Goal: Task Accomplishment & Management: Complete application form

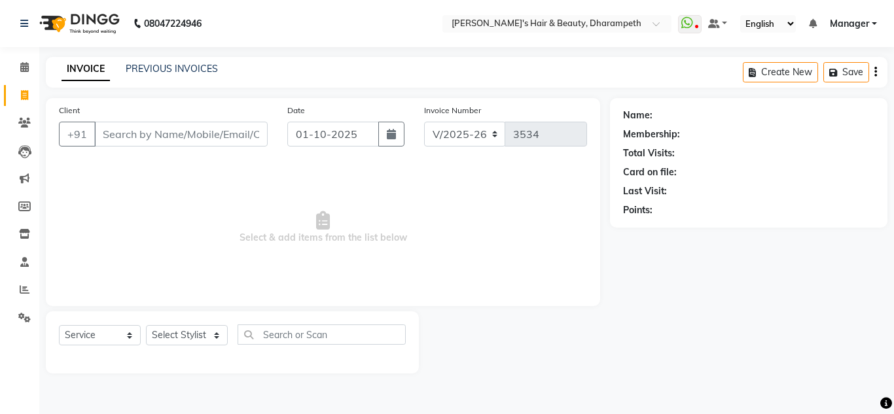
select select "4860"
select select "service"
drag, startPoint x: 0, startPoint y: 0, endPoint x: 156, endPoint y: 65, distance: 169.3
click at [156, 65] on link "PREVIOUS INVOICES" at bounding box center [172, 69] width 92 height 12
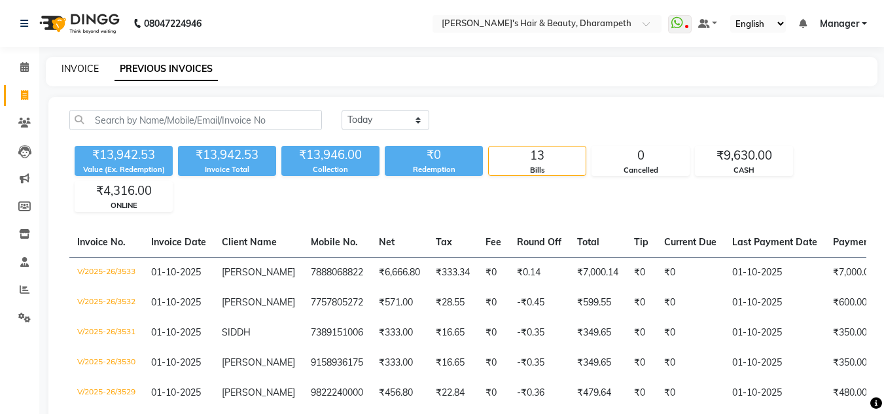
click at [79, 71] on link "INVOICE" at bounding box center [80, 69] width 37 height 12
select select "service"
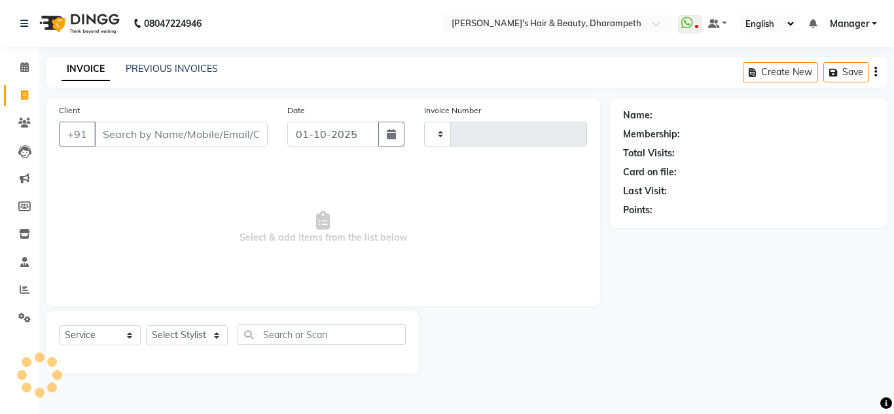
type input "3534"
select select "4860"
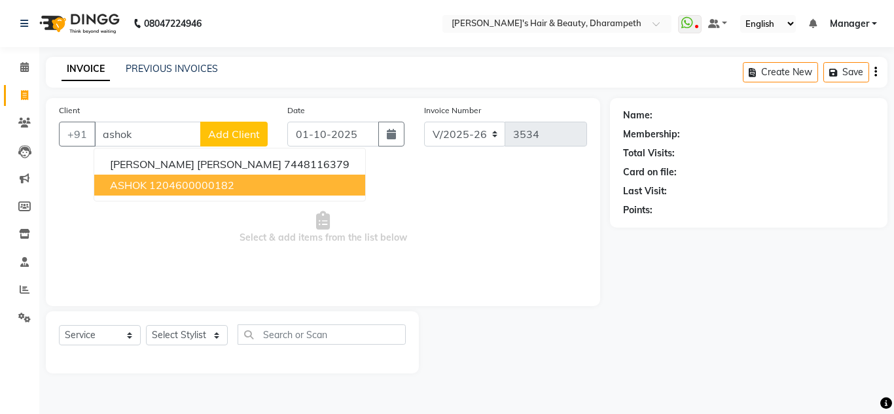
click at [150, 187] on ngb-highlight "1204600000182" at bounding box center [191, 185] width 85 height 13
type input "1204600000182"
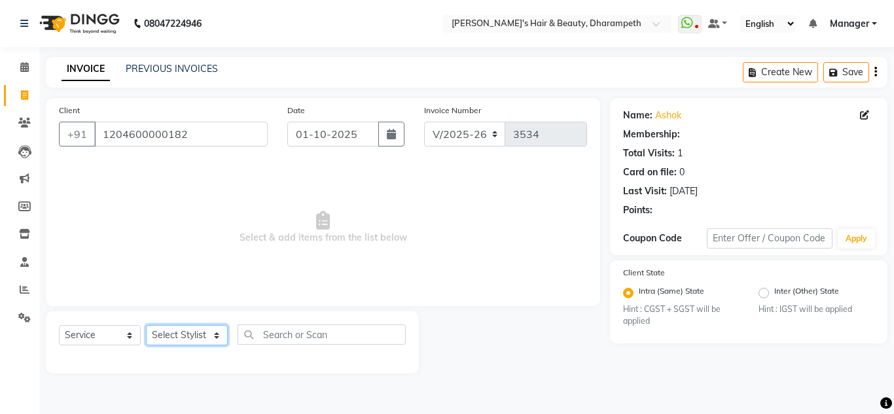
click at [172, 328] on select "Select Stylist Anuj W [PERSON_NAME] [PERSON_NAME] Manager [PERSON_NAME] C [PERS…" at bounding box center [187, 335] width 82 height 20
select select "37168"
click at [146, 325] on select "Select Stylist Anuj W [PERSON_NAME] [PERSON_NAME] Manager [PERSON_NAME] C [PERS…" at bounding box center [187, 335] width 82 height 20
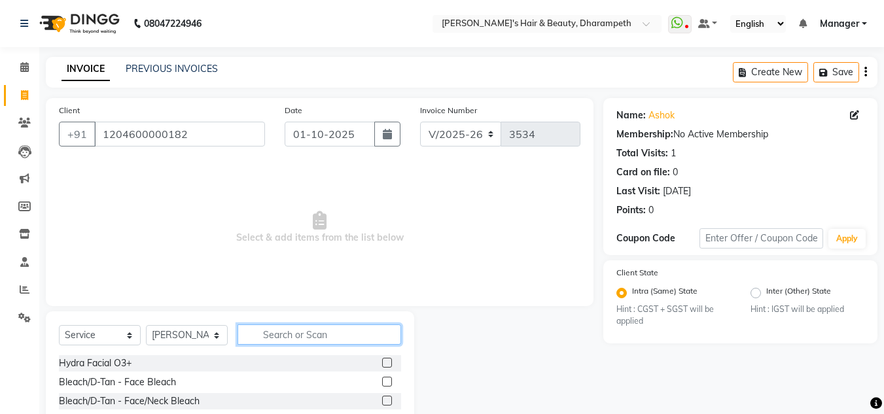
click at [306, 335] on input "text" at bounding box center [320, 335] width 164 height 20
type input "cut"
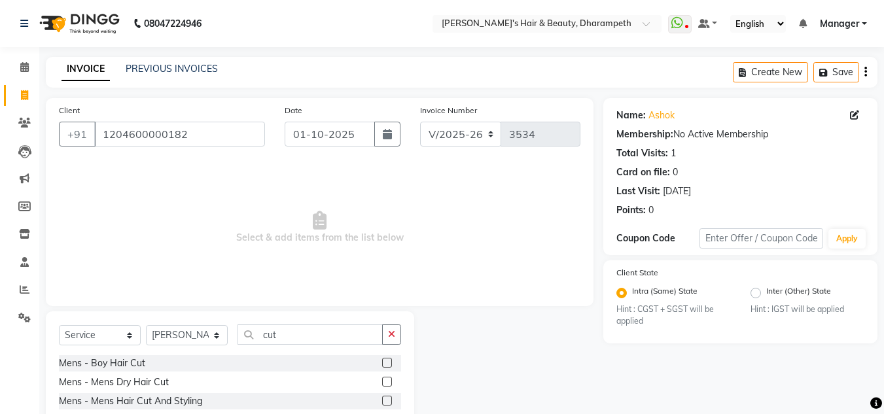
click at [382, 400] on label at bounding box center [387, 401] width 10 height 10
click at [382, 400] on input "checkbox" at bounding box center [386, 401] width 9 height 9
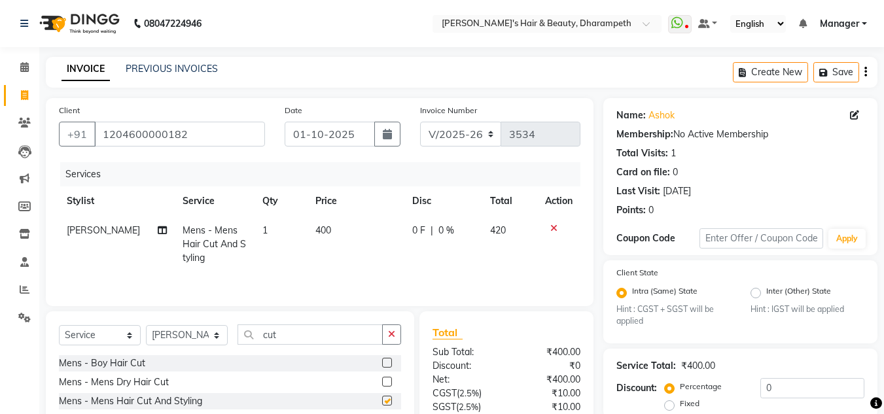
checkbox input "false"
click at [275, 336] on input "cut" at bounding box center [310, 335] width 145 height 20
type input "bea"
click at [388, 382] on label at bounding box center [387, 382] width 10 height 10
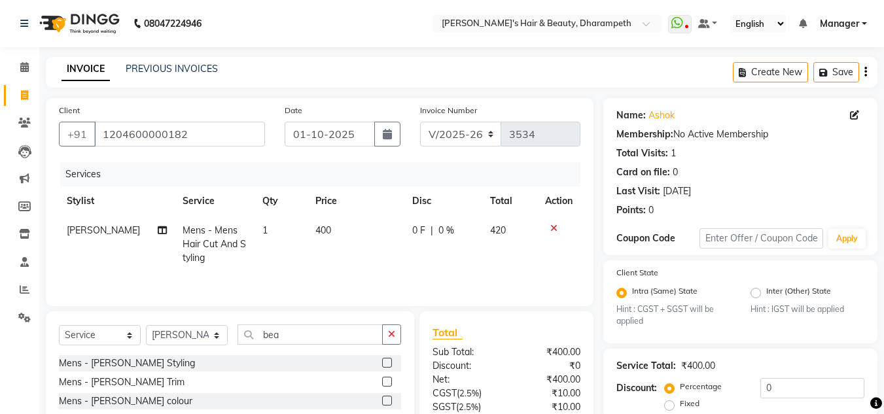
click at [388, 382] on input "checkbox" at bounding box center [386, 382] width 9 height 9
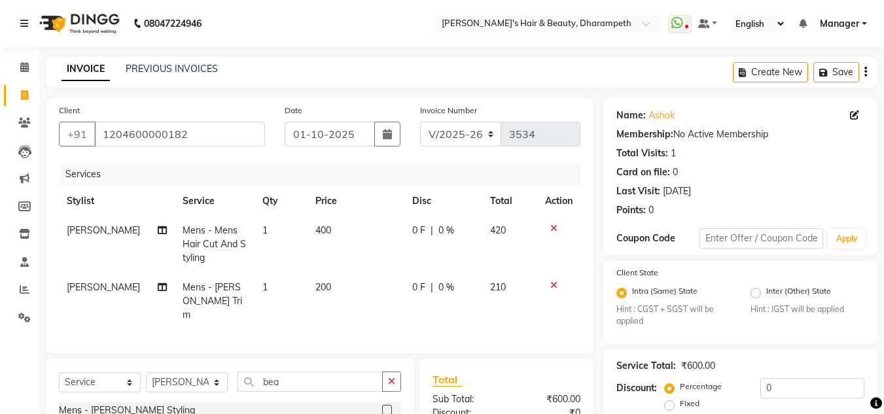
checkbox input "false"
click at [322, 235] on span "400" at bounding box center [324, 231] width 16 height 12
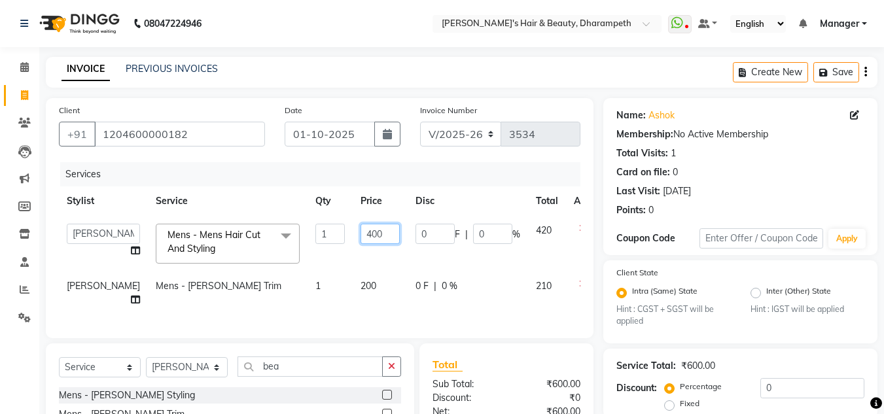
drag, startPoint x: 355, startPoint y: 234, endPoint x: 291, endPoint y: 231, distance: 63.6
click at [291, 231] on tr "Anuj W [PERSON_NAME] [PERSON_NAME] Manager [PERSON_NAME] C [PERSON_NAME] S [PER…" at bounding box center [334, 244] width 551 height 56
type input "333"
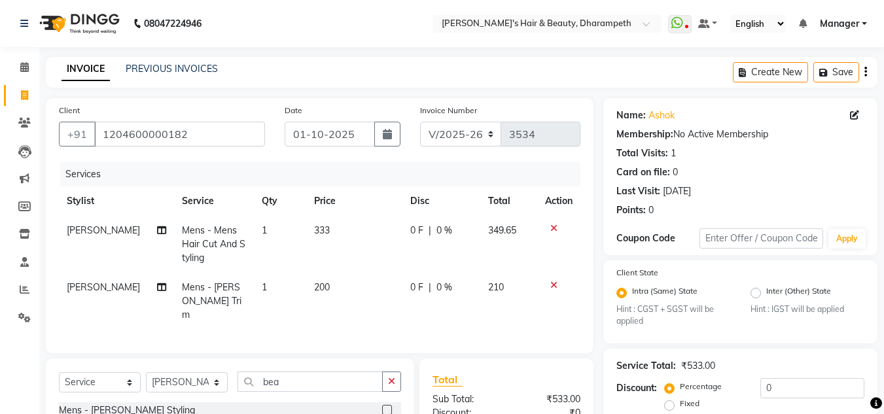
click at [510, 240] on td "349.65" at bounding box center [509, 244] width 58 height 57
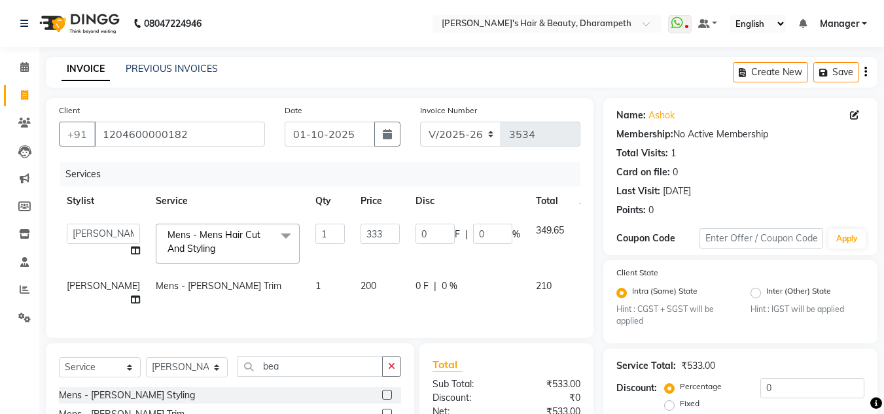
click at [361, 283] on span "200" at bounding box center [369, 286] width 16 height 12
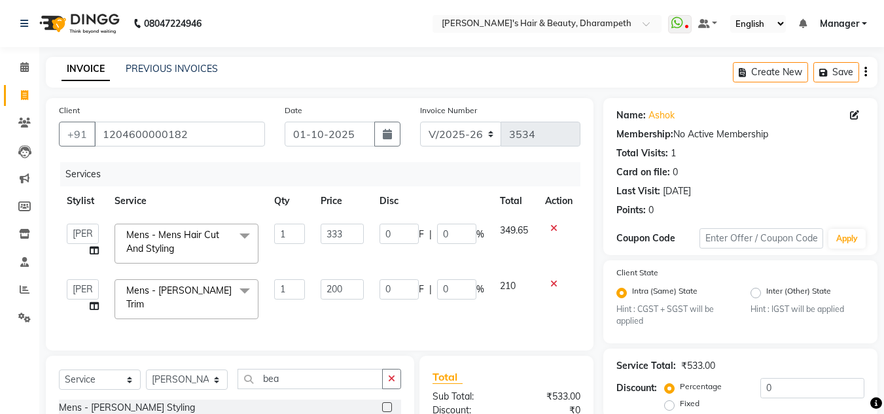
click at [329, 283] on input "200" at bounding box center [342, 290] width 43 height 20
type input "238"
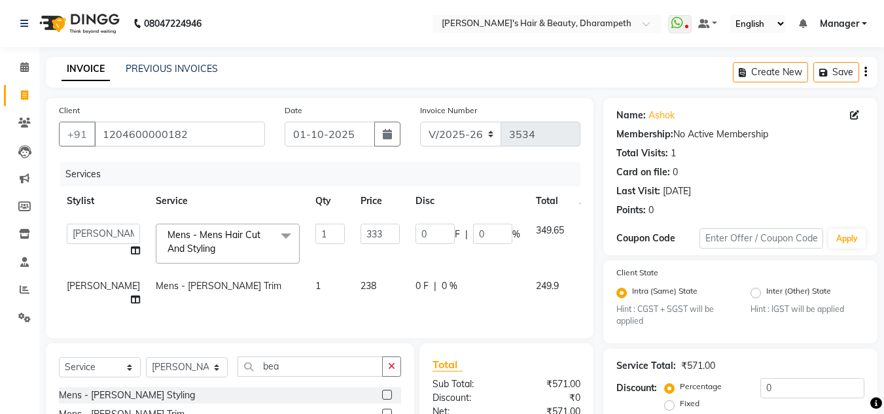
click at [536, 289] on span "249.9" at bounding box center [547, 286] width 23 height 12
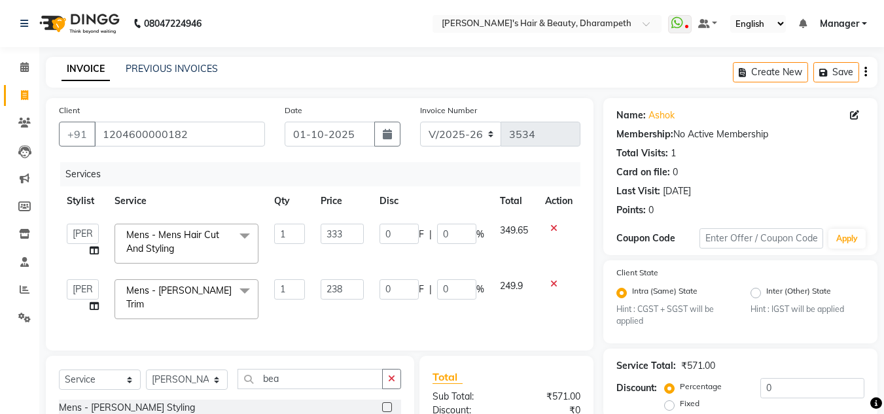
scroll to position [172, 0]
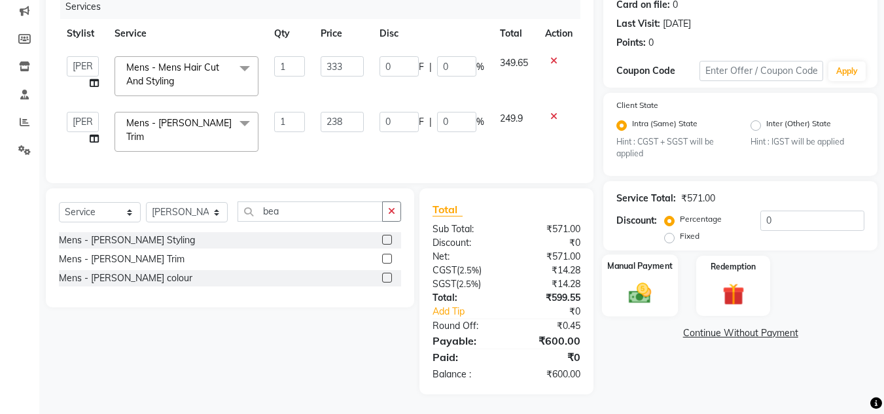
click at [636, 289] on img at bounding box center [640, 294] width 37 height 26
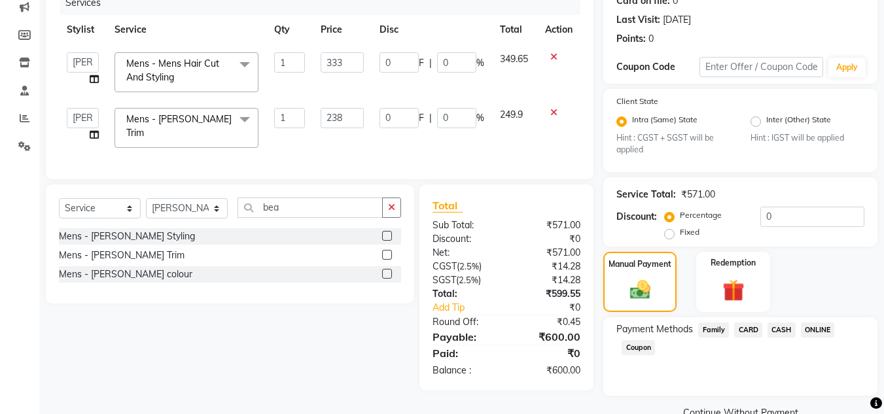
click at [780, 330] on span "CASH" at bounding box center [782, 330] width 28 height 15
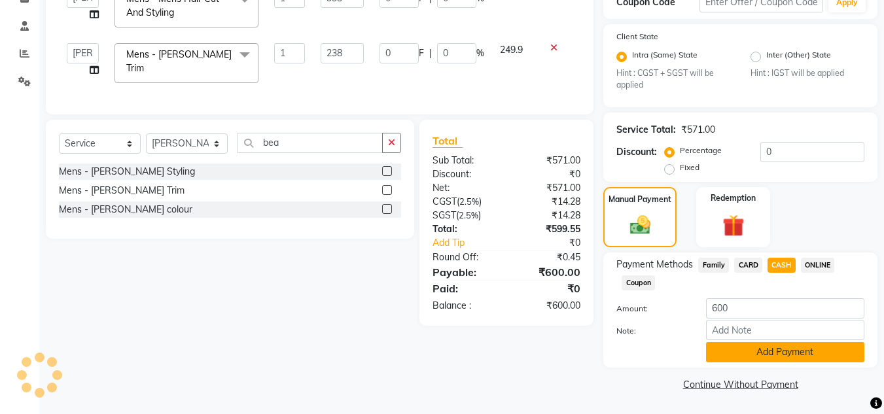
click at [820, 348] on button "Add Payment" at bounding box center [785, 352] width 158 height 20
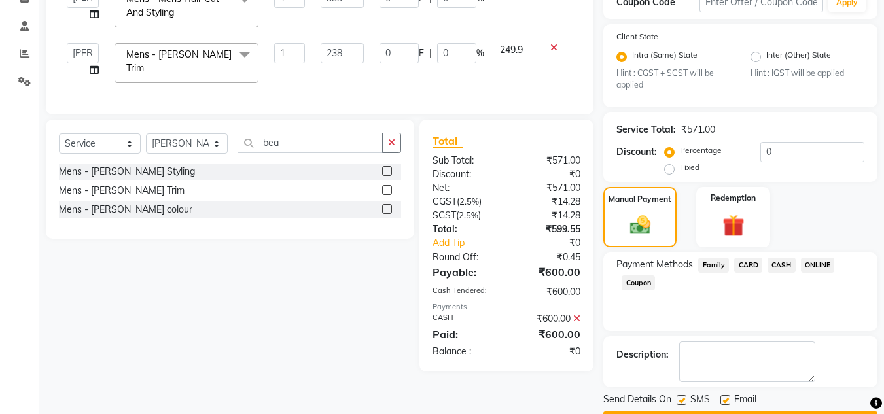
scroll to position [274, 0]
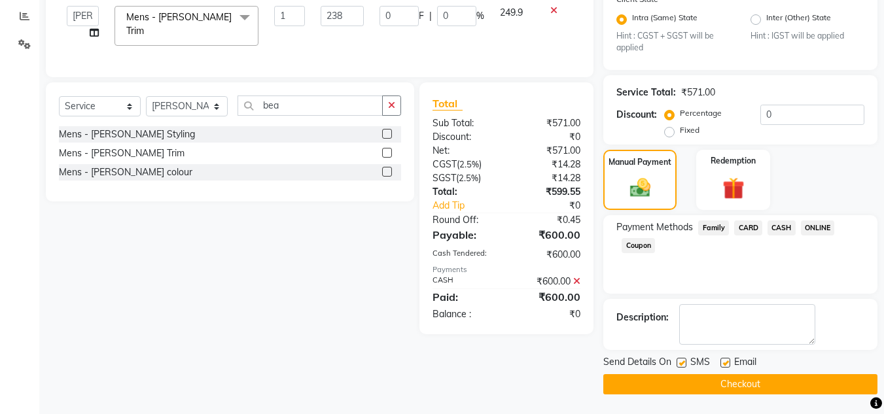
click at [803, 383] on button "Checkout" at bounding box center [741, 384] width 274 height 20
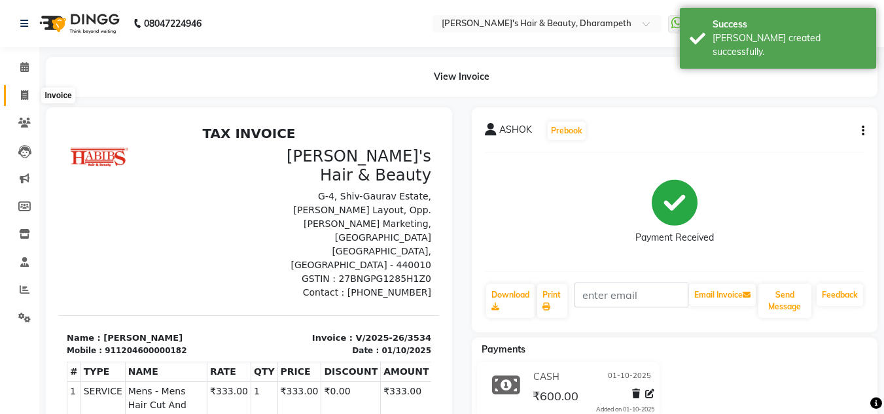
click at [22, 97] on icon at bounding box center [24, 95] width 7 height 10
select select "service"
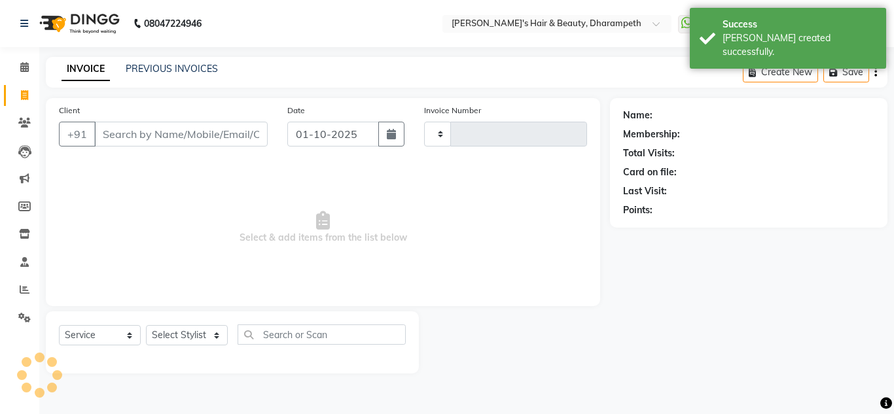
type input "3535"
select select "4860"
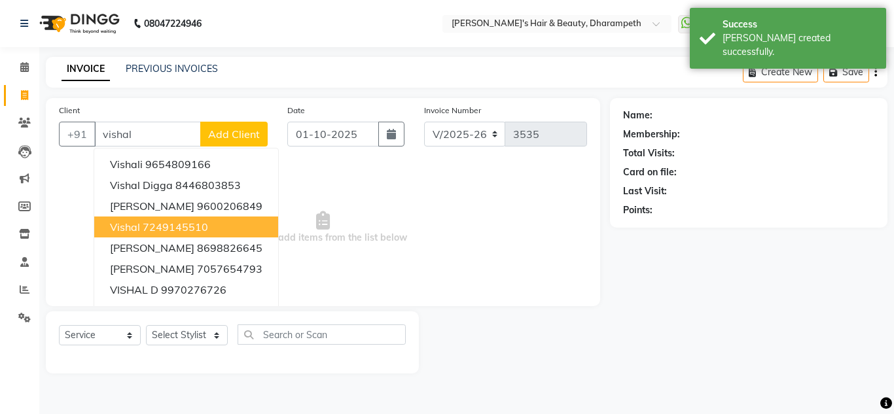
click at [150, 234] on button "vishal 7249145510" at bounding box center [186, 227] width 184 height 21
type input "7249145510"
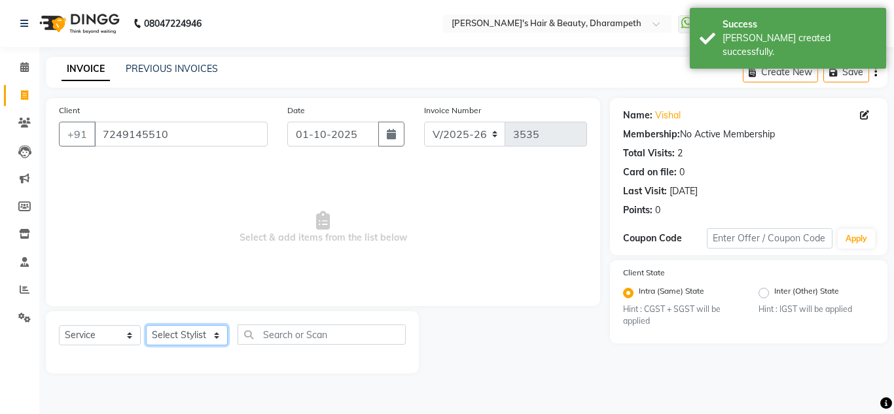
click at [179, 340] on select "Select Stylist Anuj W [PERSON_NAME] [PERSON_NAME] Manager [PERSON_NAME] C [PERS…" at bounding box center [187, 335] width 82 height 20
select select "63038"
click at [146, 325] on select "Select Stylist Anuj W [PERSON_NAME] [PERSON_NAME] Manager [PERSON_NAME] C [PERS…" at bounding box center [187, 335] width 82 height 20
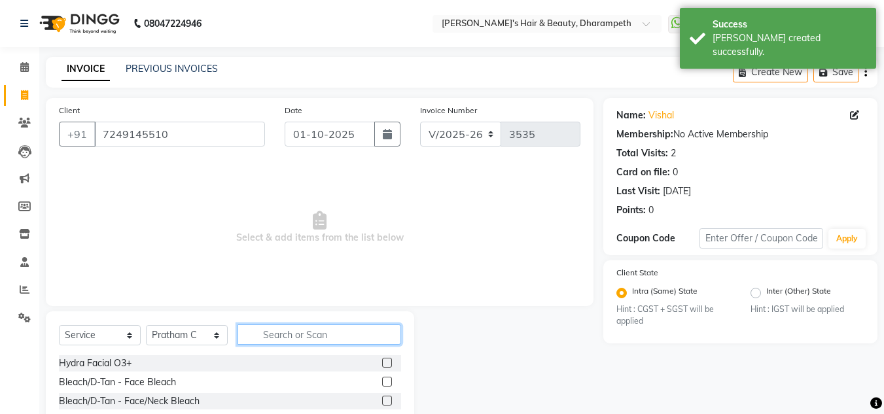
click at [289, 335] on input "text" at bounding box center [320, 335] width 164 height 20
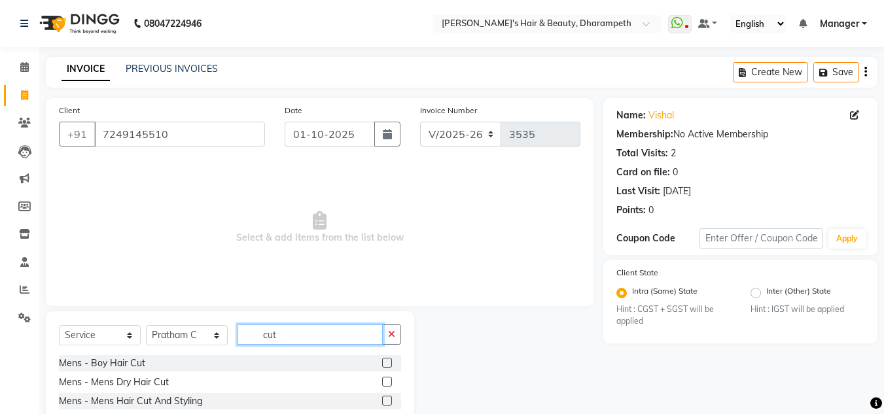
type input "cut"
click at [382, 402] on label at bounding box center [387, 401] width 10 height 10
click at [382, 402] on input "checkbox" at bounding box center [386, 401] width 9 height 9
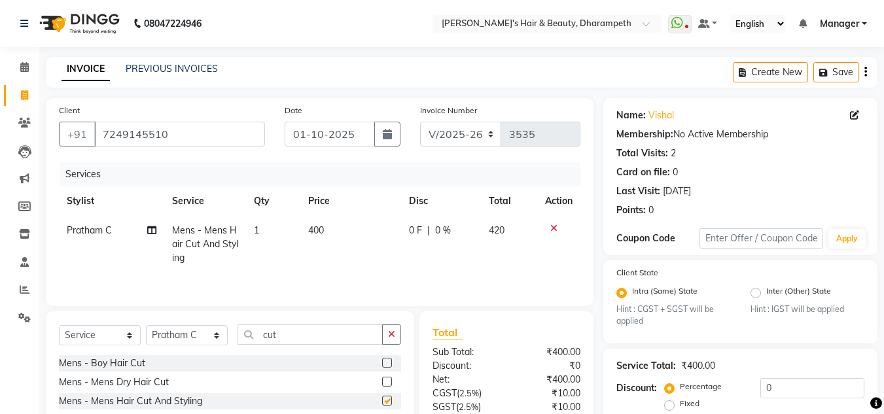
checkbox input "false"
click at [273, 337] on input "cut" at bounding box center [310, 335] width 145 height 20
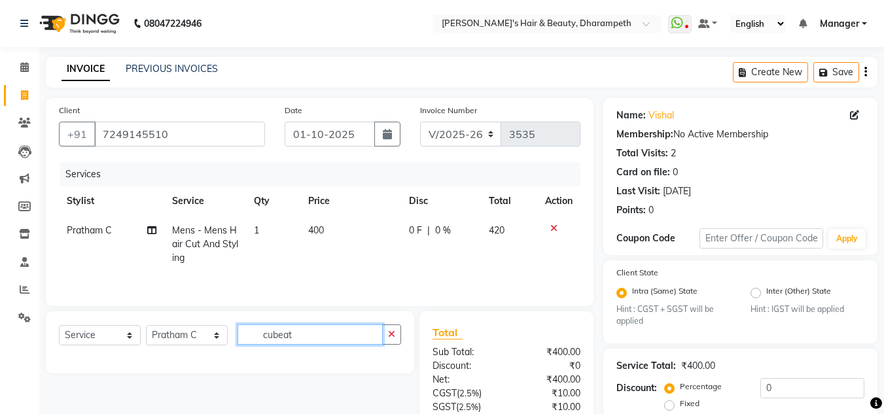
click at [280, 338] on input "cubeat" at bounding box center [310, 335] width 145 height 20
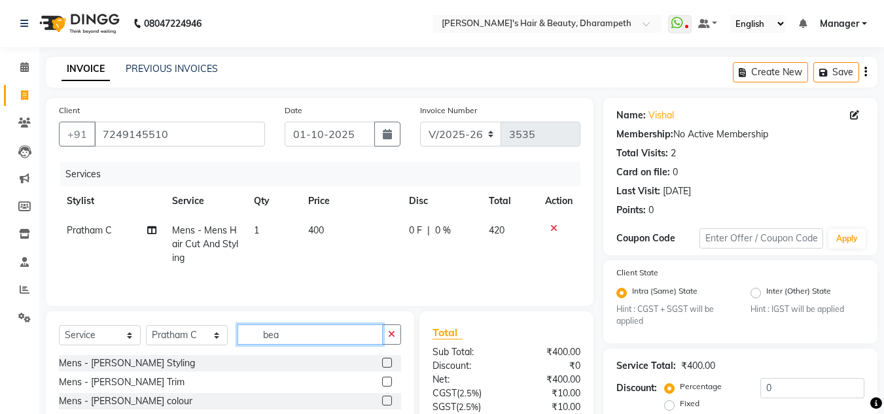
type input "bea"
click at [386, 382] on label at bounding box center [387, 382] width 10 height 10
click at [386, 382] on input "checkbox" at bounding box center [386, 382] width 9 height 9
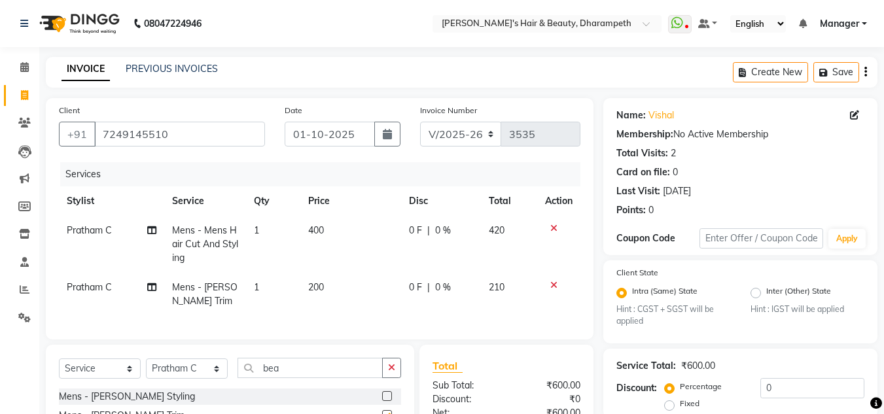
checkbox input "false"
click at [335, 289] on td "200" at bounding box center [350, 294] width 101 height 43
select select "63038"
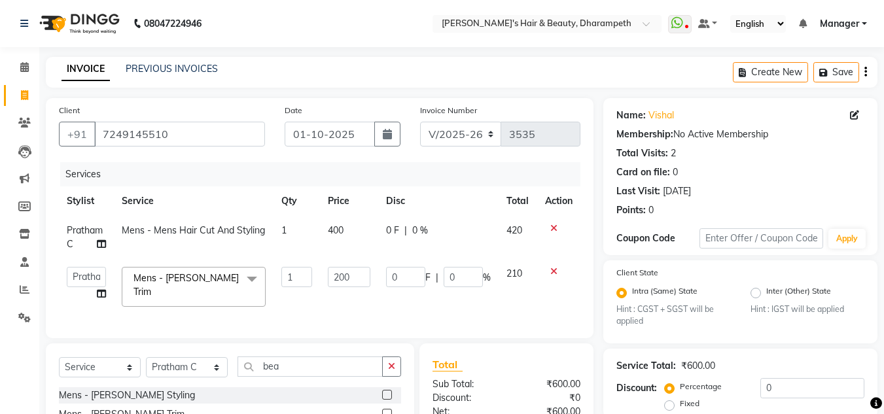
click at [335, 289] on td "200" at bounding box center [349, 287] width 58 height 56
click at [342, 283] on input "200" at bounding box center [349, 277] width 43 height 20
type input "238"
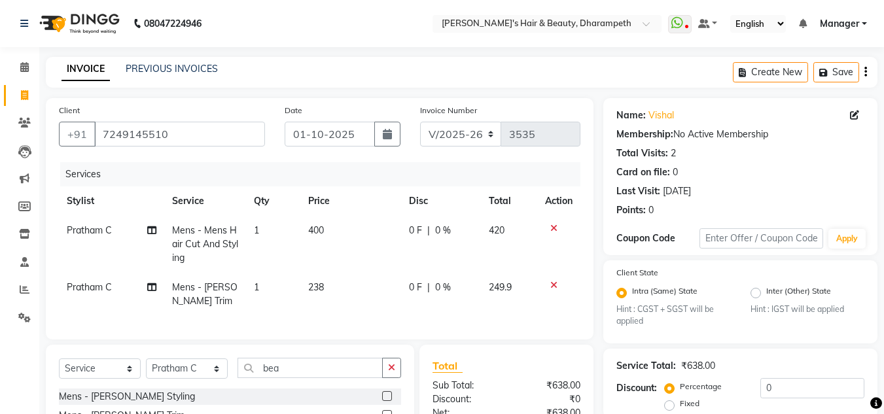
click at [518, 273] on td "249.9" at bounding box center [509, 294] width 57 height 43
select select "63038"
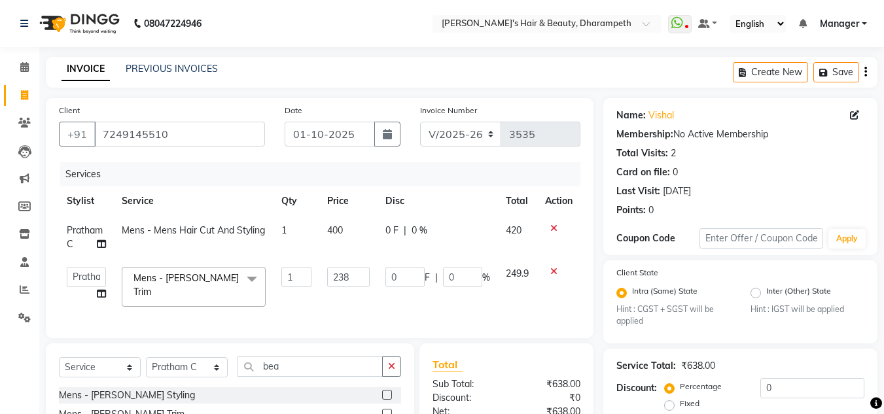
click at [331, 225] on span "400" at bounding box center [335, 231] width 16 height 12
select select "63038"
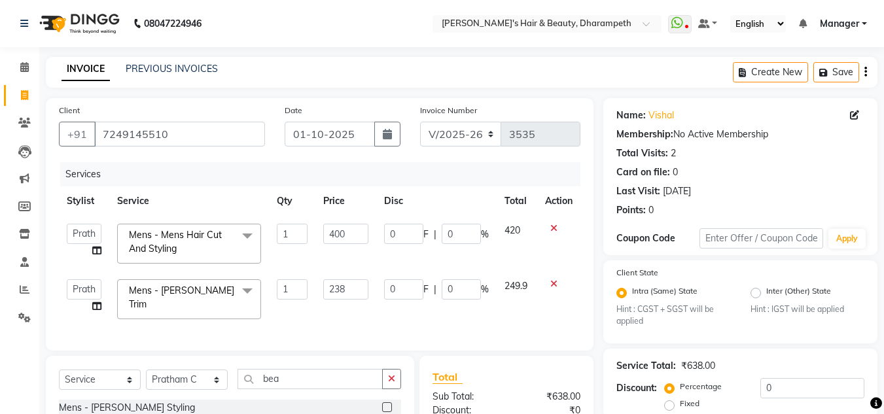
click at [331, 225] on input "400" at bounding box center [345, 234] width 45 height 20
type input "333"
click at [511, 231] on span "420" at bounding box center [513, 231] width 16 height 12
select select "63038"
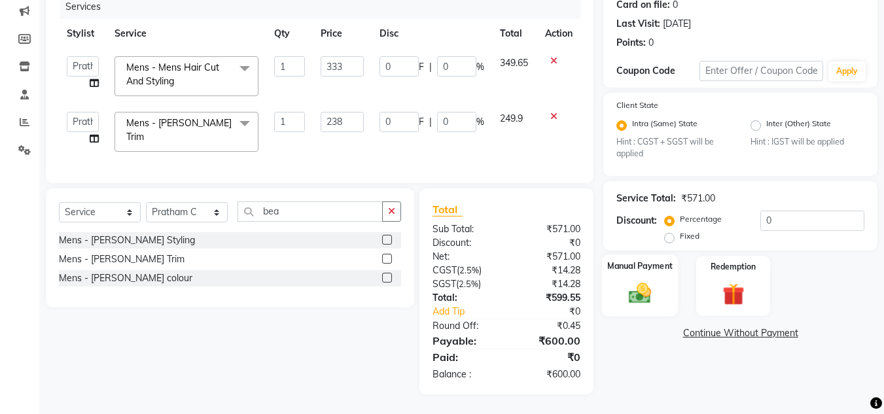
click at [637, 297] on img at bounding box center [640, 294] width 37 height 26
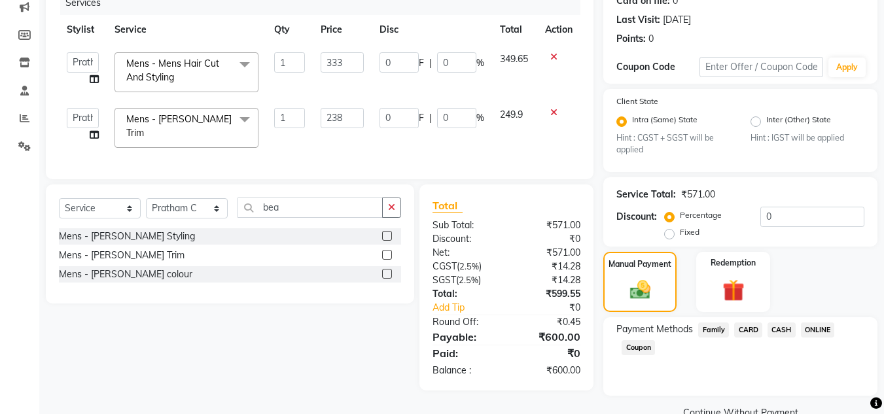
click at [820, 335] on span "ONLINE" at bounding box center [818, 330] width 34 height 15
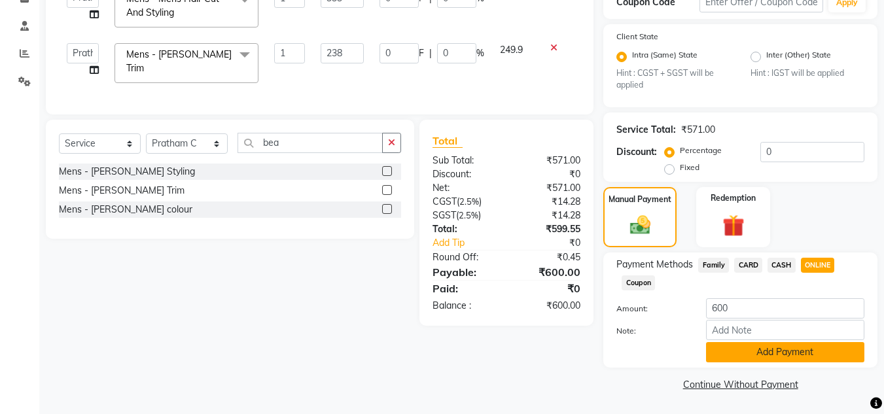
click at [814, 353] on button "Add Payment" at bounding box center [785, 352] width 158 height 20
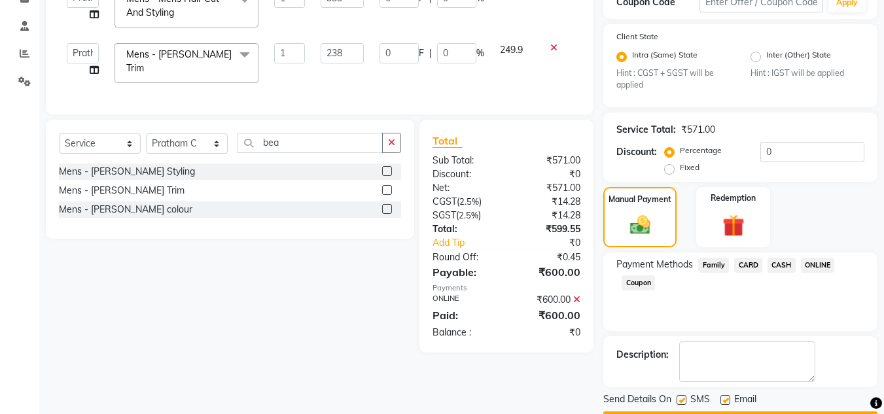
scroll to position [274, 0]
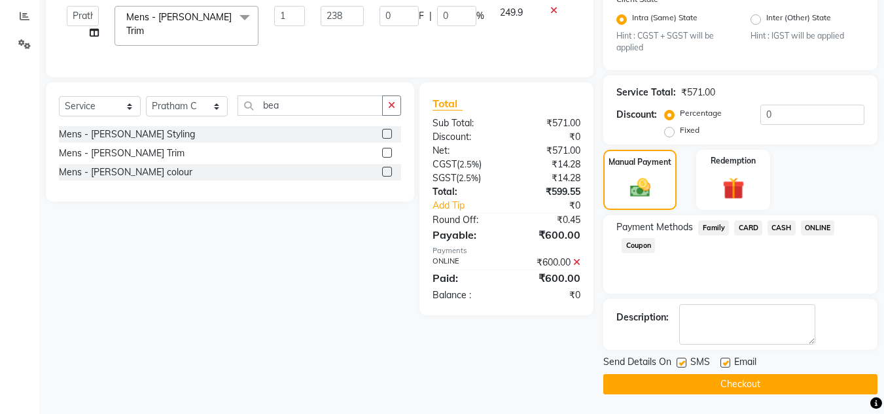
click at [714, 386] on button "Checkout" at bounding box center [741, 384] width 274 height 20
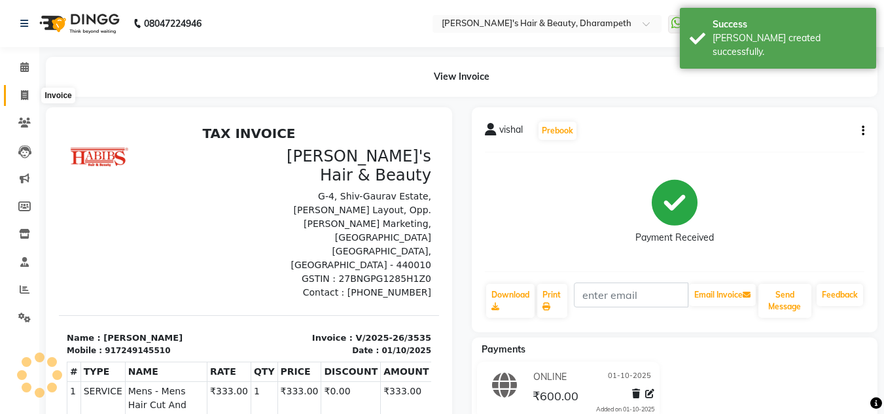
click at [26, 98] on icon at bounding box center [24, 95] width 7 height 10
select select "service"
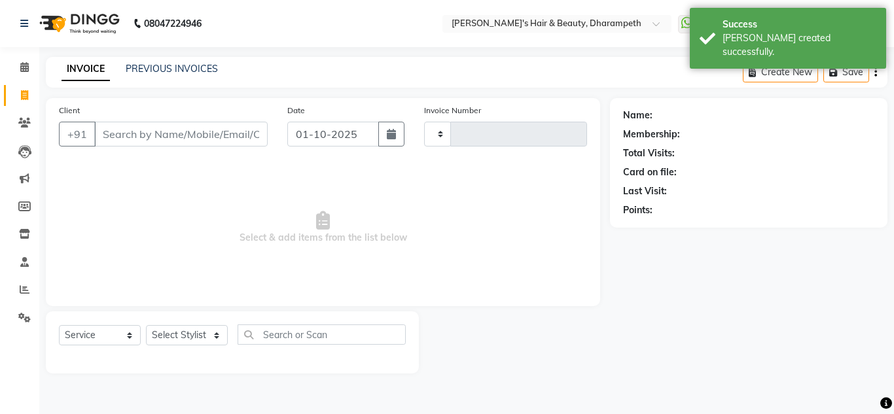
type input "3536"
select select "4860"
